Goal: Task Accomplishment & Management: Use online tool/utility

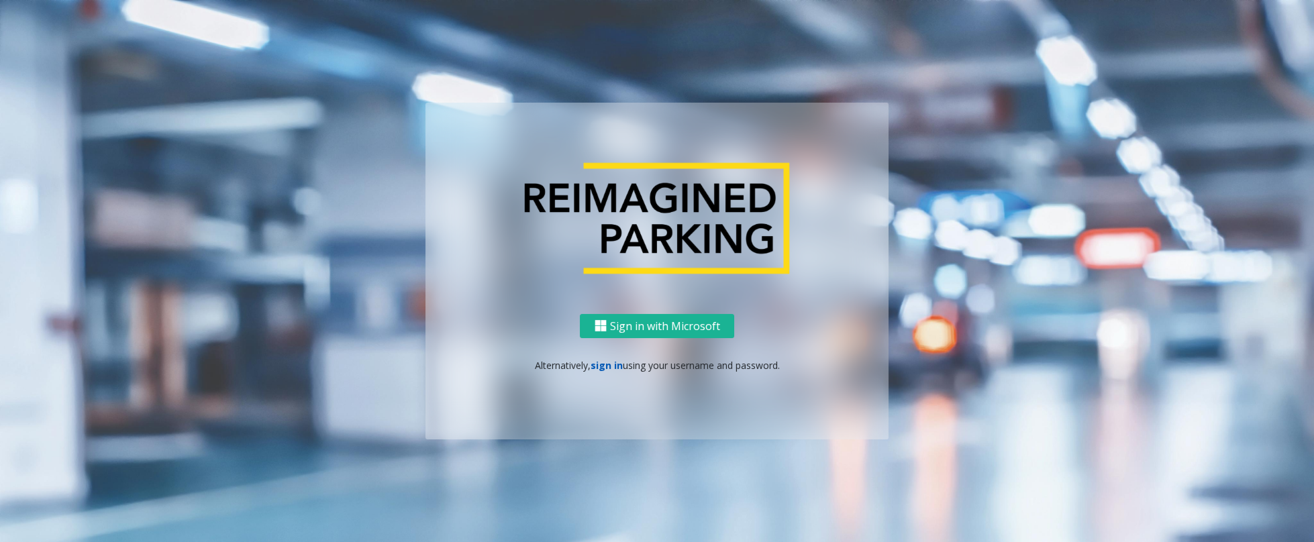
click at [601, 362] on link "sign in" at bounding box center [607, 365] width 32 height 13
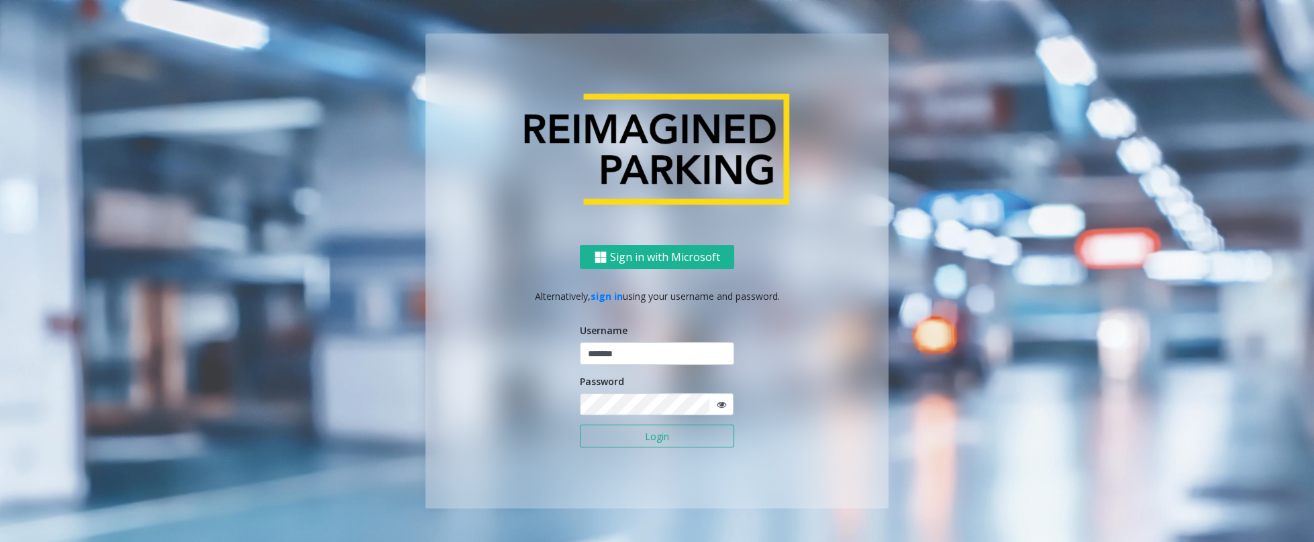
click at [650, 440] on button "Login" at bounding box center [657, 436] width 154 height 23
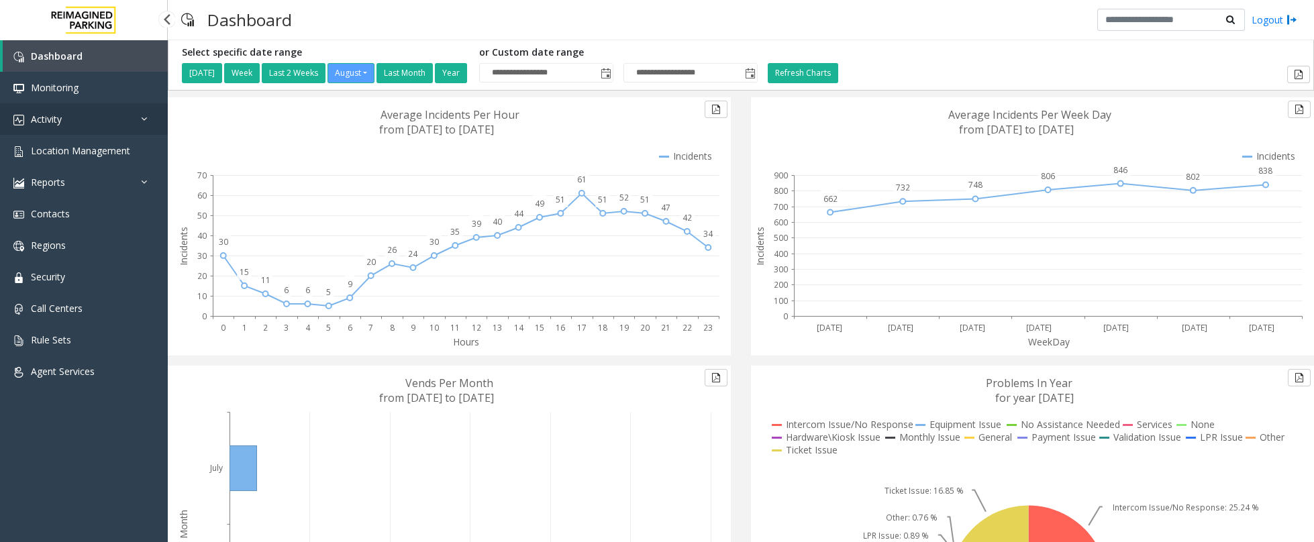
click at [82, 121] on link "Activity" at bounding box center [84, 119] width 168 height 32
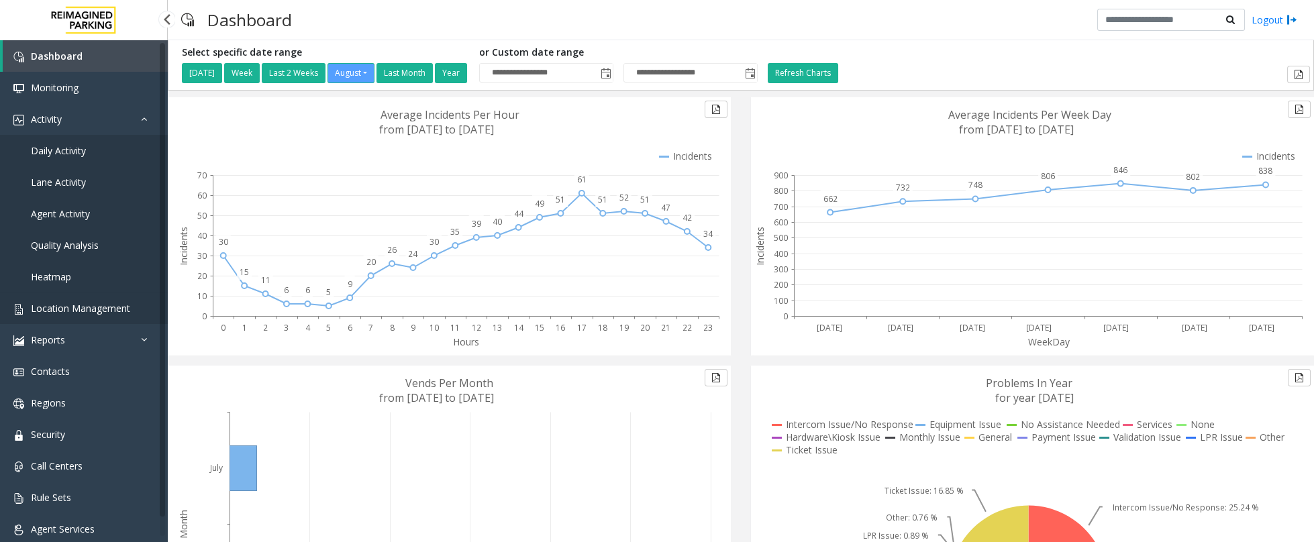
click at [82, 313] on span "Location Management" at bounding box center [80, 308] width 99 height 13
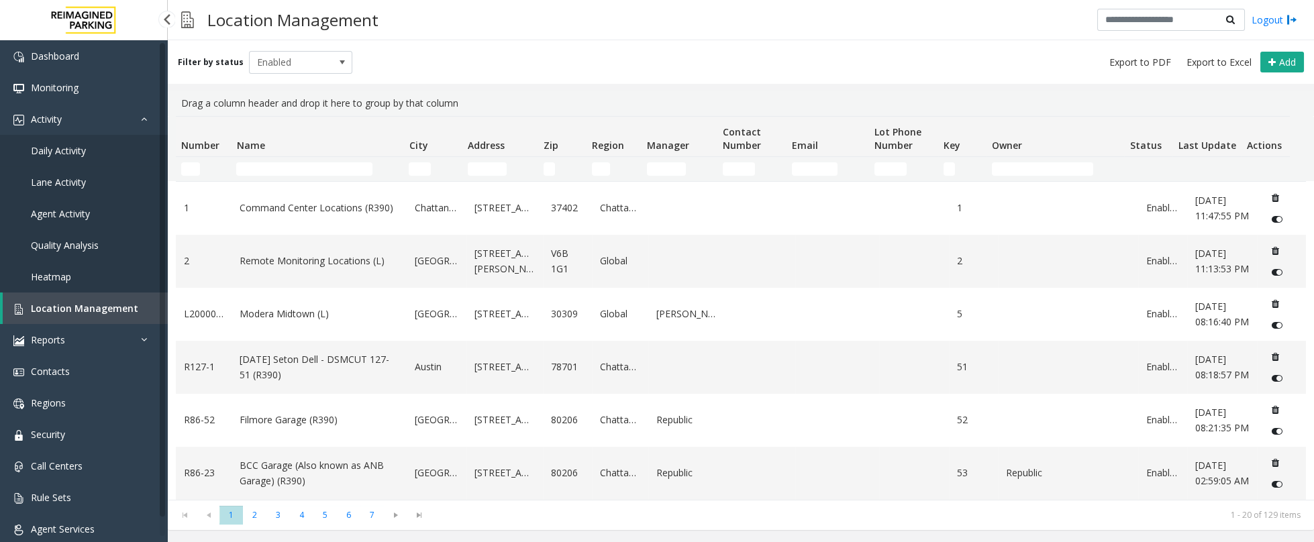
click at [70, 147] on span "Daily Activity" at bounding box center [58, 150] width 55 height 13
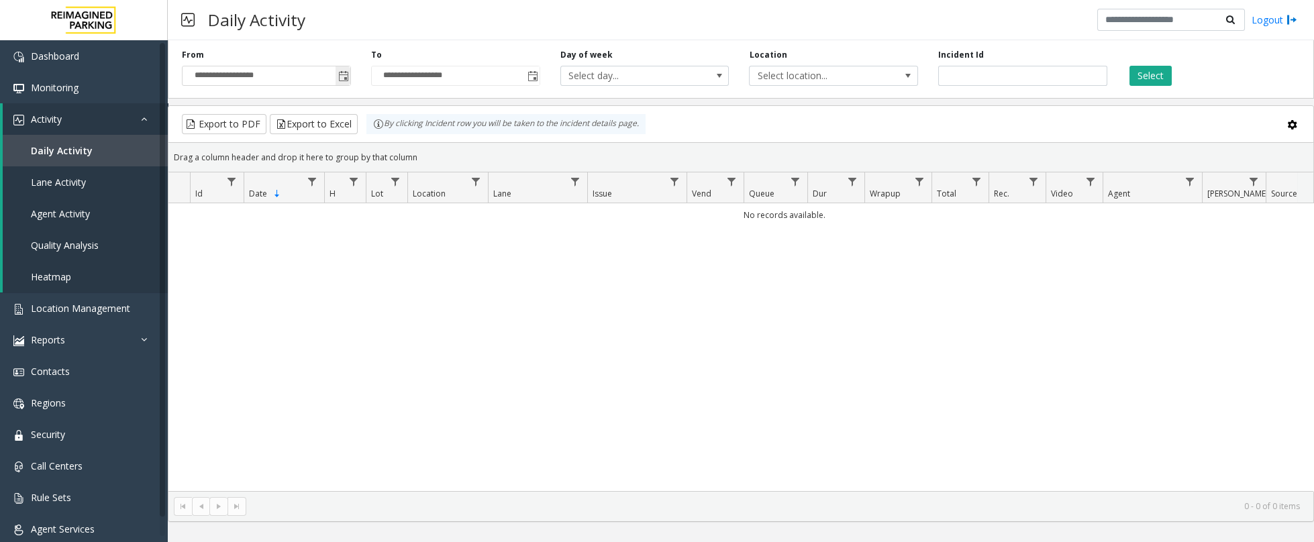
click at [339, 71] on span "Toggle popup" at bounding box center [343, 75] width 15 height 21
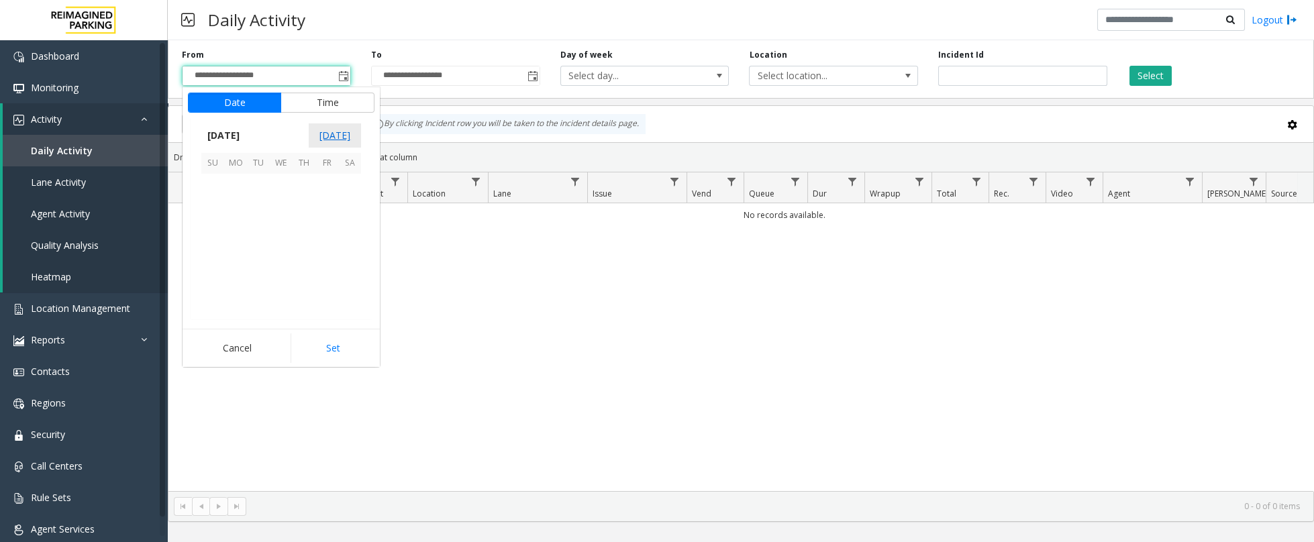
scroll to position [240703, 0]
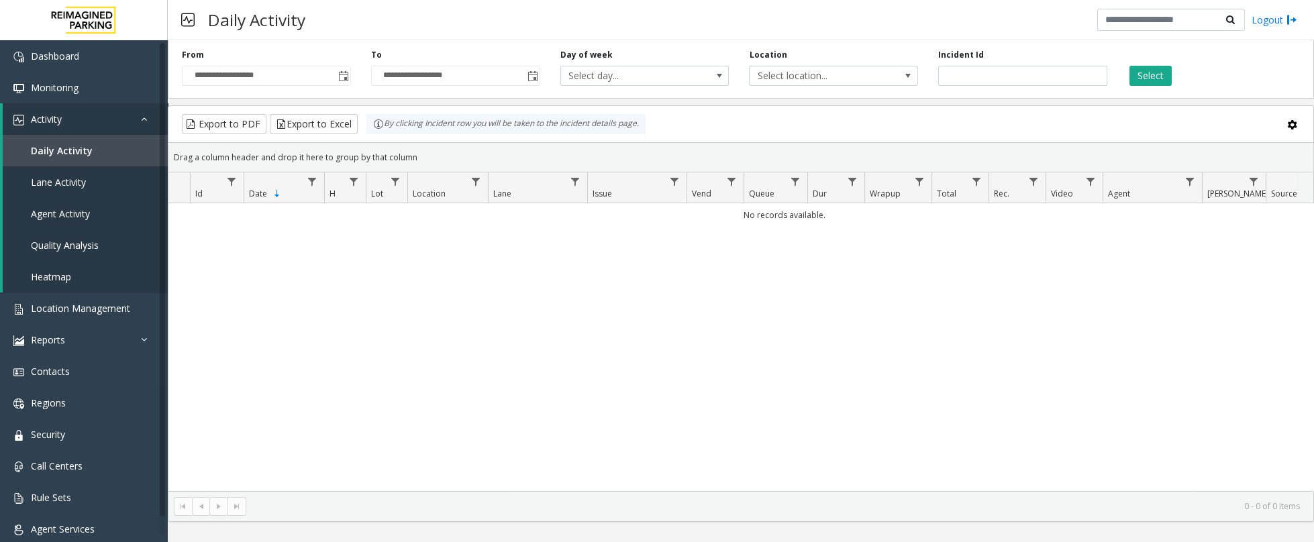
drag, startPoint x: 233, startPoint y: 138, endPoint x: 229, endPoint y: 148, distance: 10.8
click at [230, 143] on kendo-grid-toolbar "Export to PDF Export to Excel By clicking Incident row you will be taken to the…" at bounding box center [740, 124] width 1145 height 37
click at [342, 74] on span "Toggle popup" at bounding box center [343, 76] width 11 height 11
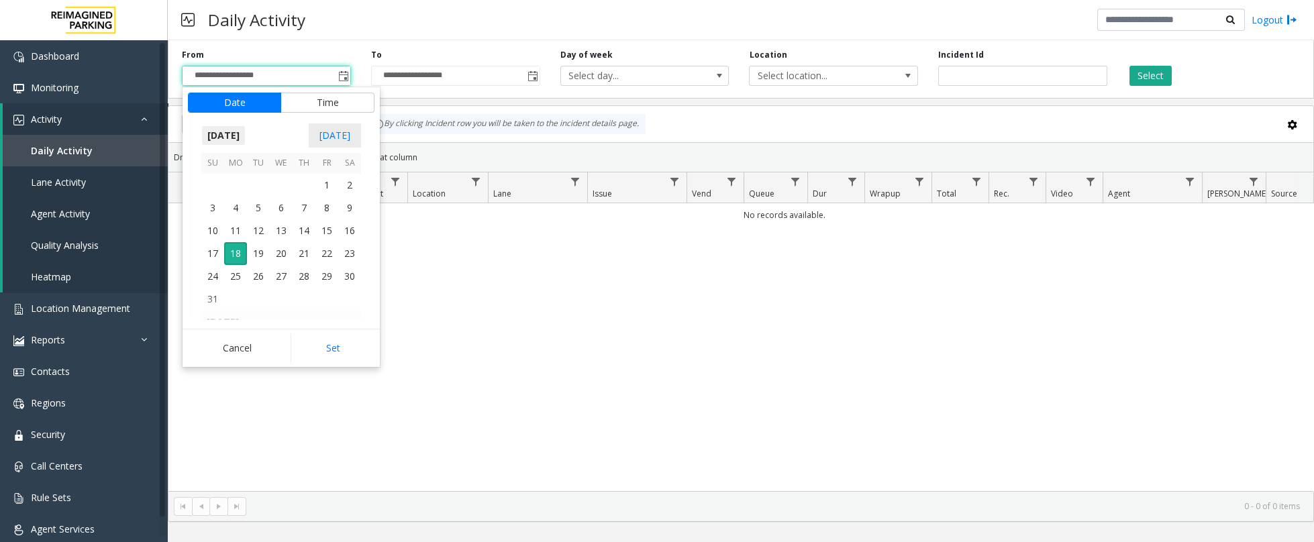
click at [222, 140] on span "[DATE]" at bounding box center [223, 135] width 44 height 20
click at [225, 166] on span "Jan" at bounding box center [217, 166] width 32 height 32
click at [282, 182] on span "1" at bounding box center [281, 185] width 23 height 23
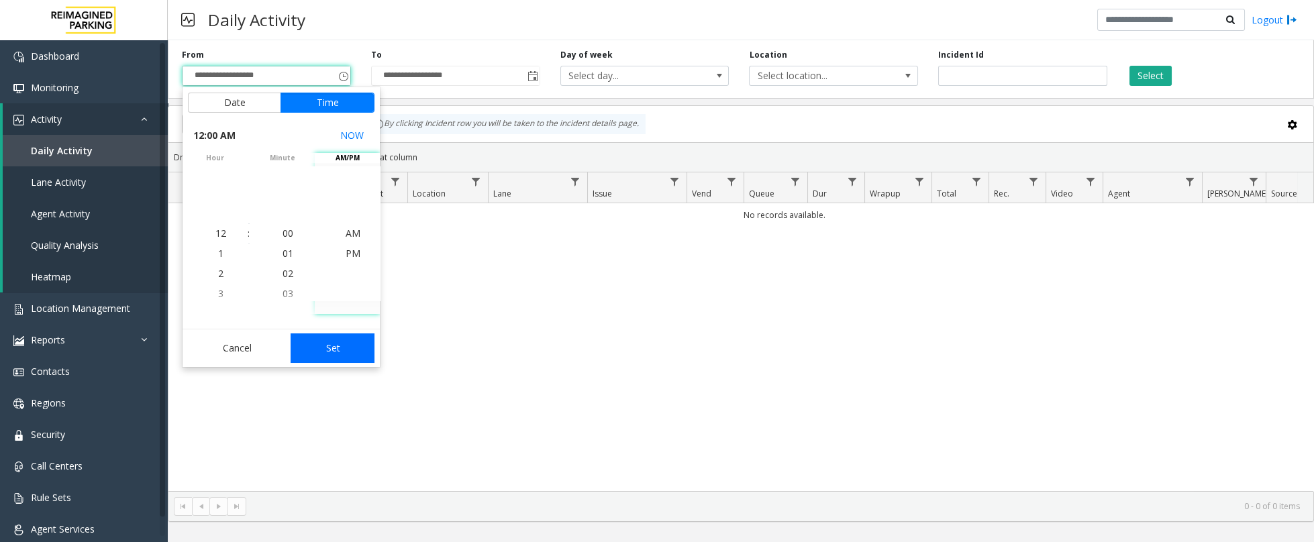
click at [346, 346] on button "Set" at bounding box center [333, 349] width 85 height 30
type input "**********"
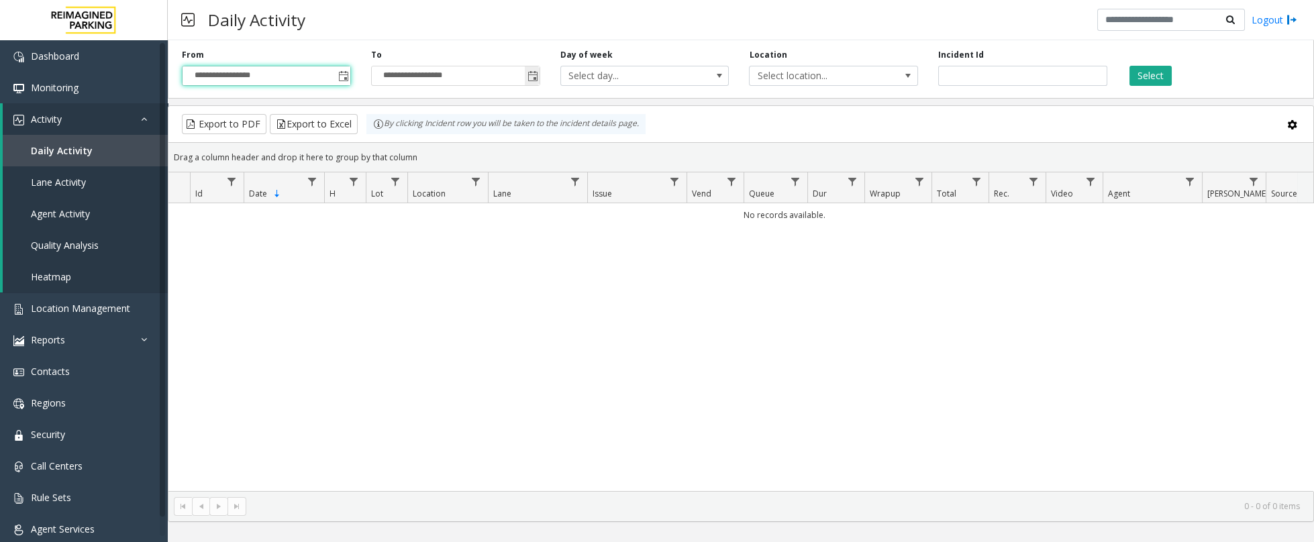
click at [533, 72] on span "Toggle popup" at bounding box center [532, 76] width 11 height 11
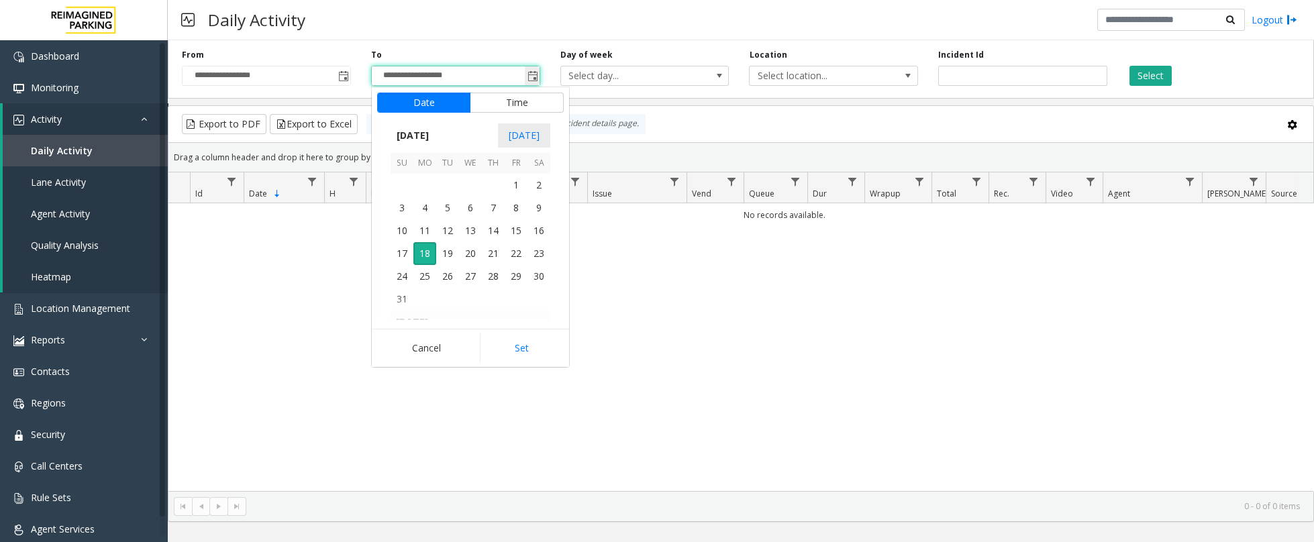
scroll to position [20, 0]
click at [429, 252] on span "18" at bounding box center [424, 253] width 23 height 23
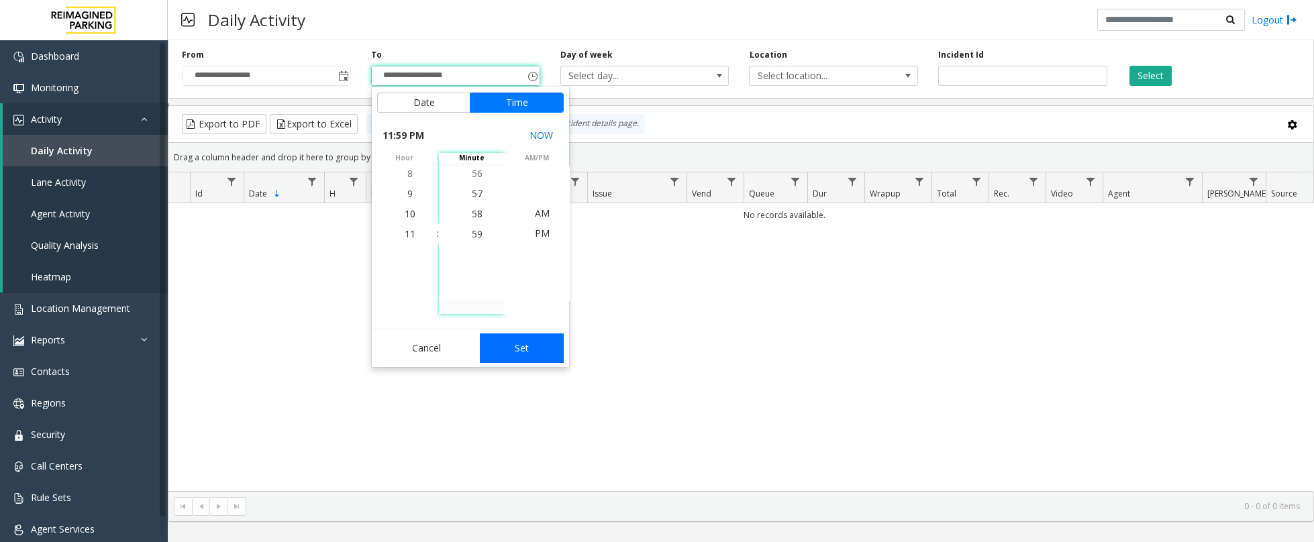
click at [529, 352] on button "Set" at bounding box center [522, 349] width 85 height 30
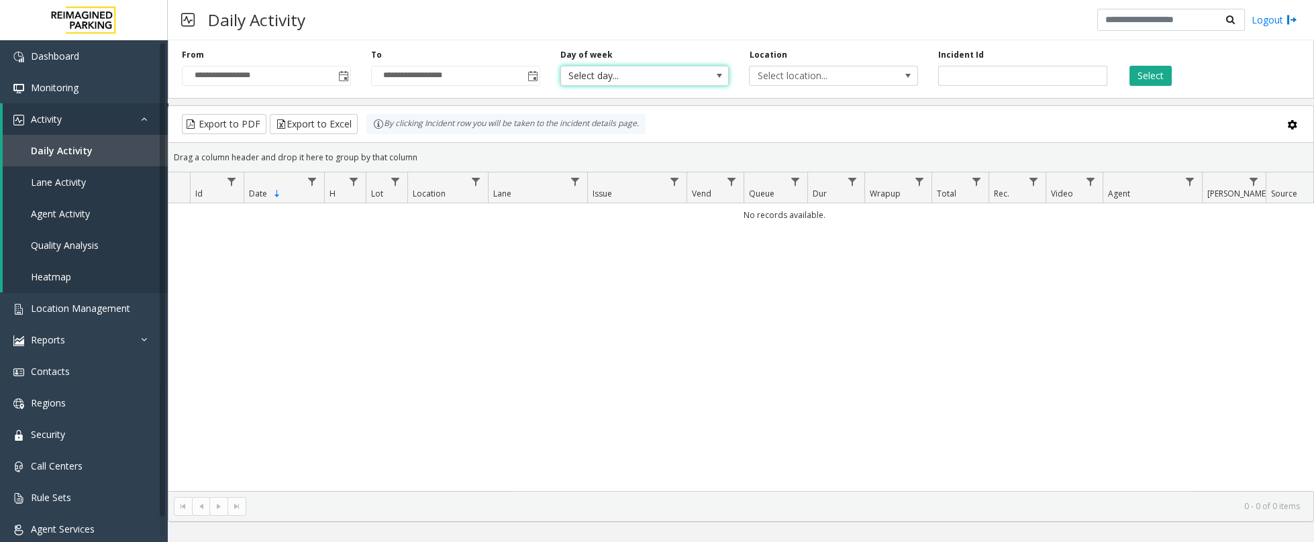
click at [712, 79] on span at bounding box center [718, 75] width 19 height 19
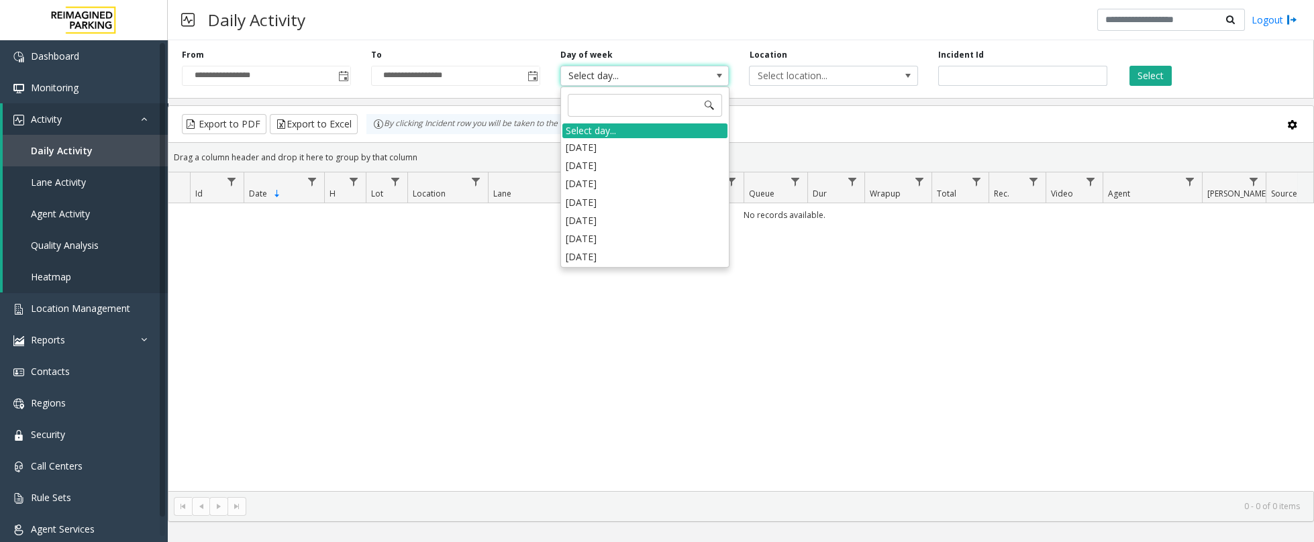
click at [723, 44] on div "**********" at bounding box center [741, 67] width 1146 height 64
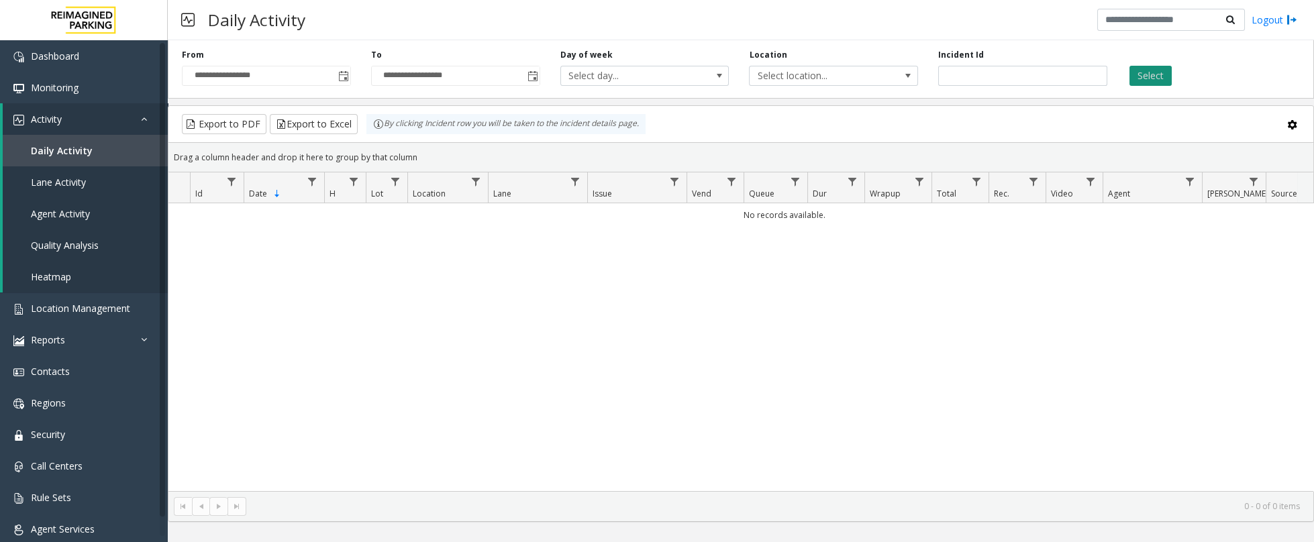
click at [1154, 75] on button "Select" at bounding box center [1150, 76] width 42 height 20
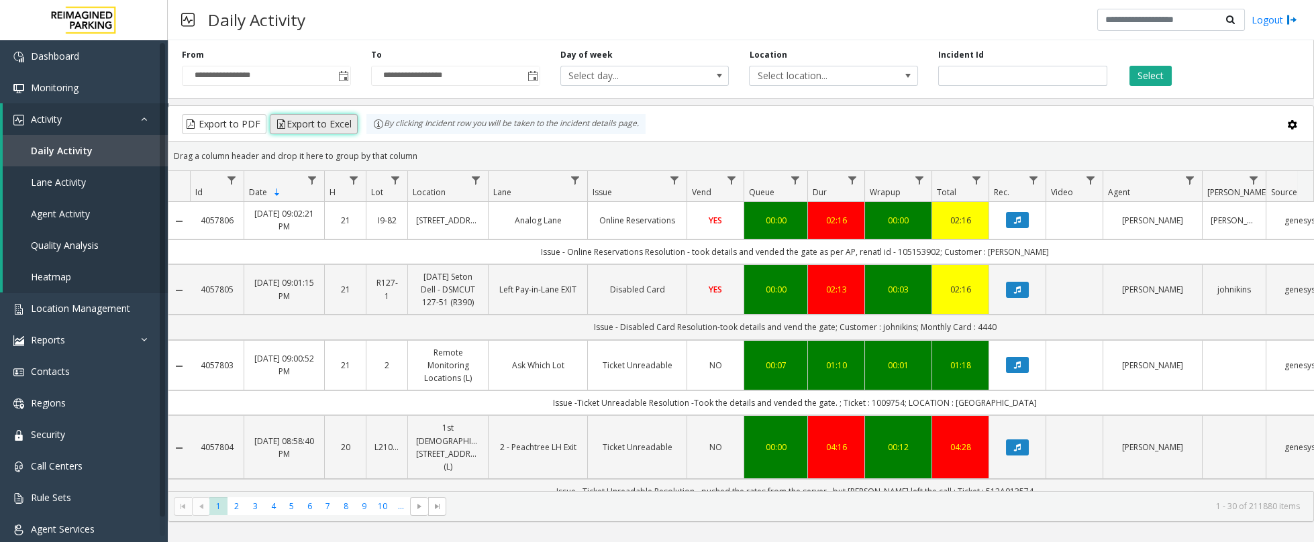
click at [311, 128] on button "Export to Excel" at bounding box center [314, 124] width 88 height 20
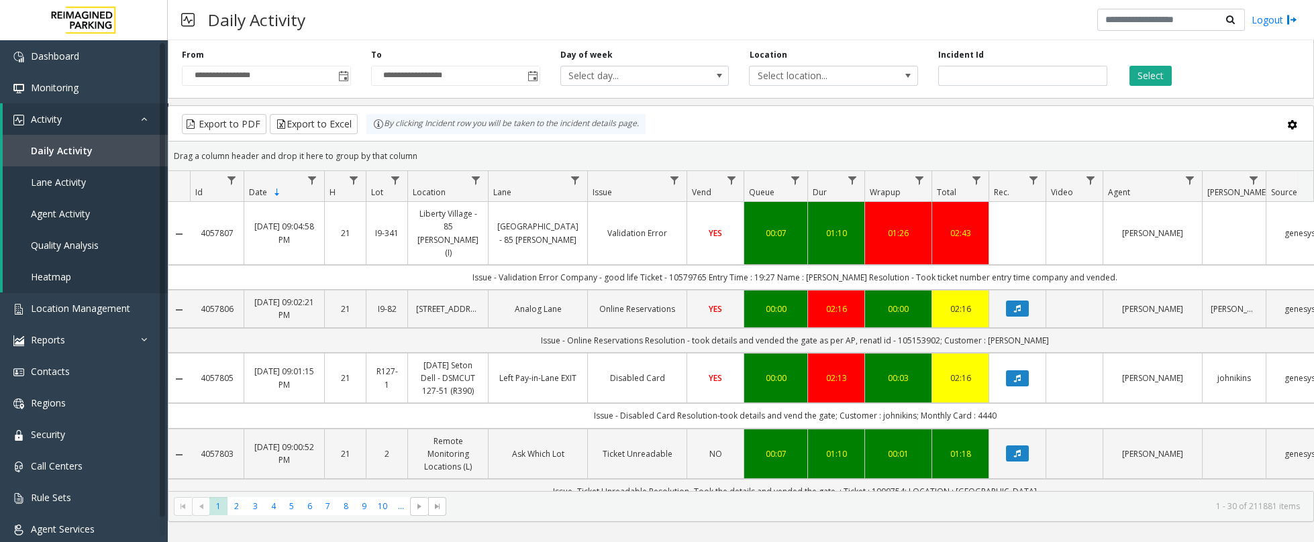
click at [1025, 13] on div "Daily Activity Logout" at bounding box center [741, 20] width 1146 height 40
click at [474, 184] on span "Data table" at bounding box center [475, 180] width 11 height 11
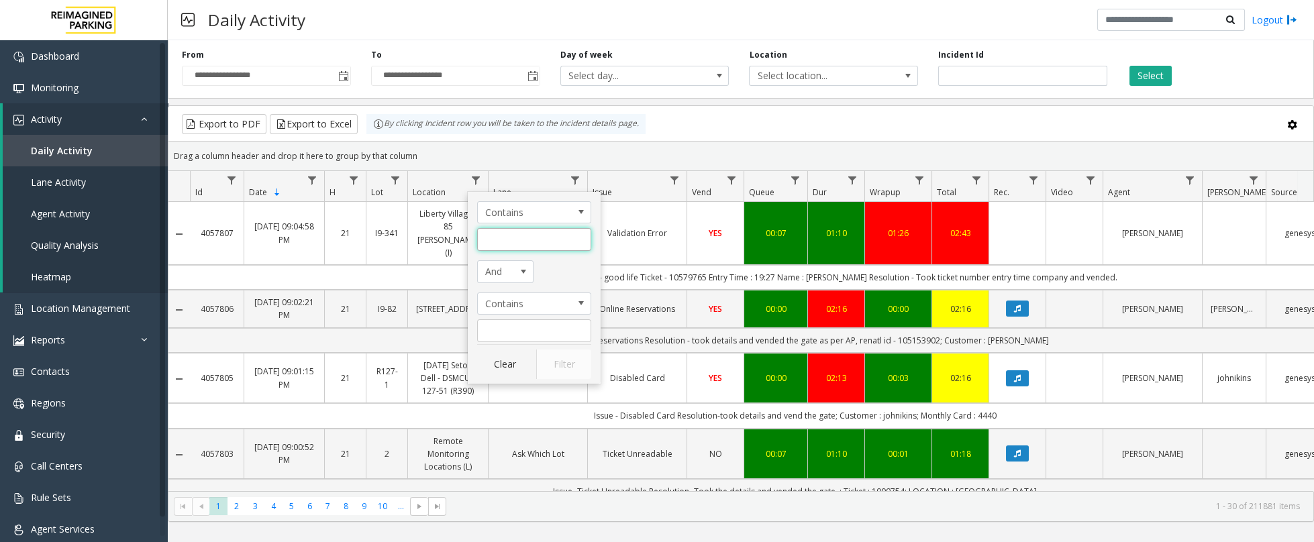
click at [508, 238] on input "Location Filter" at bounding box center [534, 239] width 114 height 23
type input "*"
type input "********"
click at [562, 368] on button "Filter" at bounding box center [563, 365] width 55 height 30
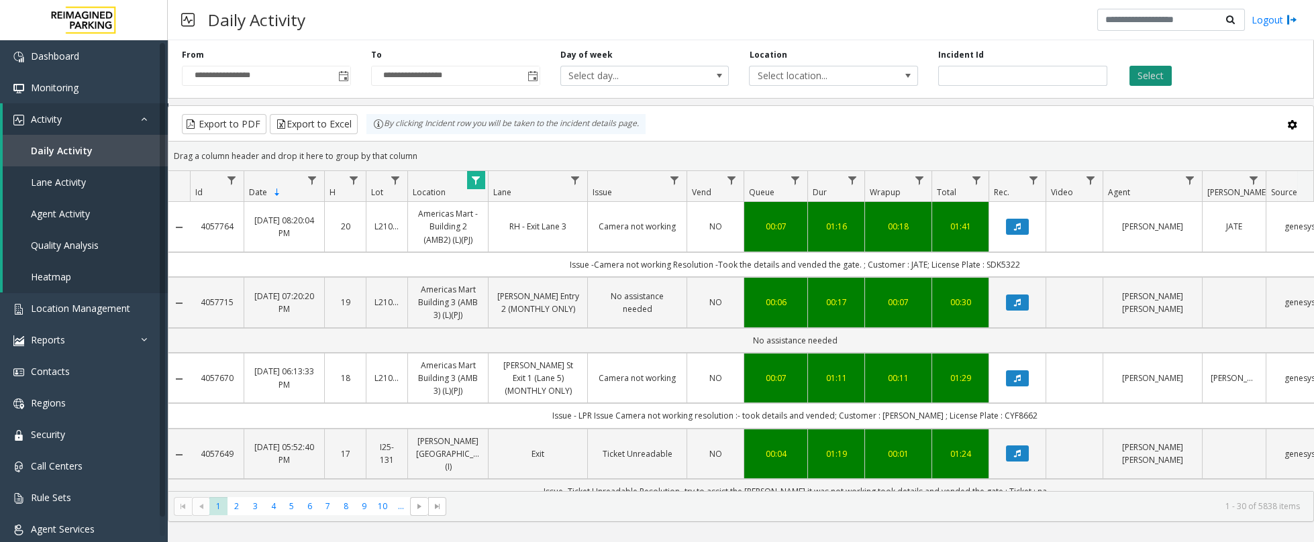
click at [1148, 69] on button "Select" at bounding box center [1150, 76] width 42 height 20
click at [325, 122] on button "Export to Excel" at bounding box center [314, 124] width 88 height 20
click at [768, 133] on div "Export to PDF Export to Excel By clicking Incident row you will be taken to the…" at bounding box center [741, 124] width 1122 height 20
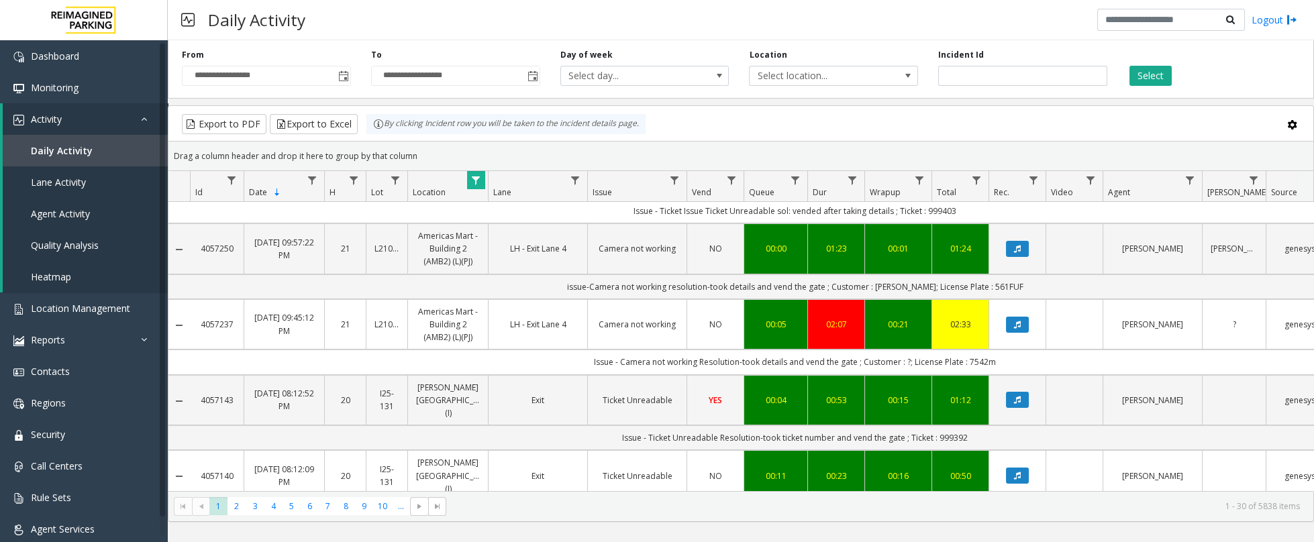
scroll to position [127, 0]
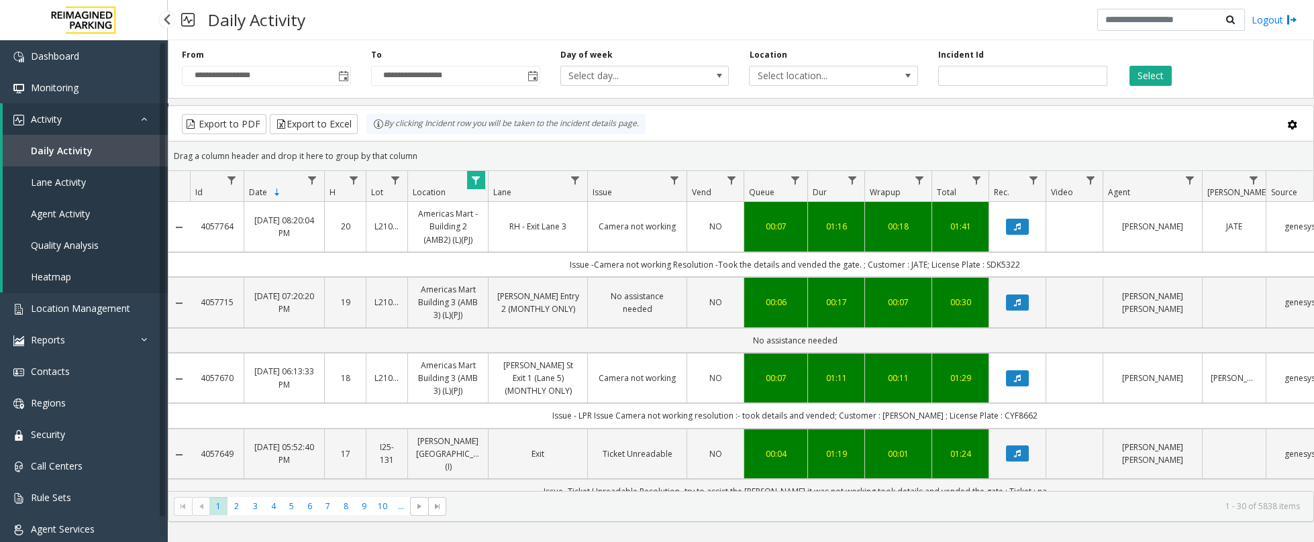
scroll to position [127, 0]
